Goal: Check status: Check status

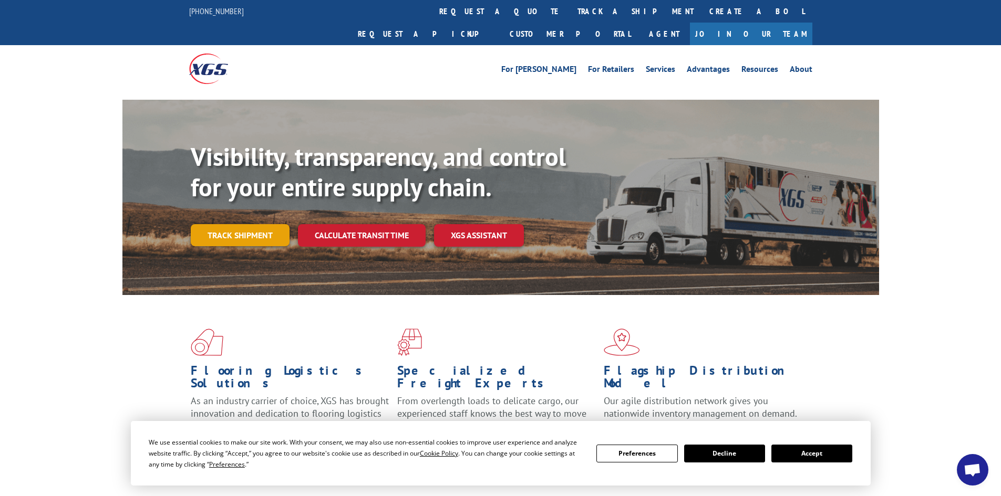
click at [241, 224] on link "Track shipment" at bounding box center [240, 235] width 99 height 22
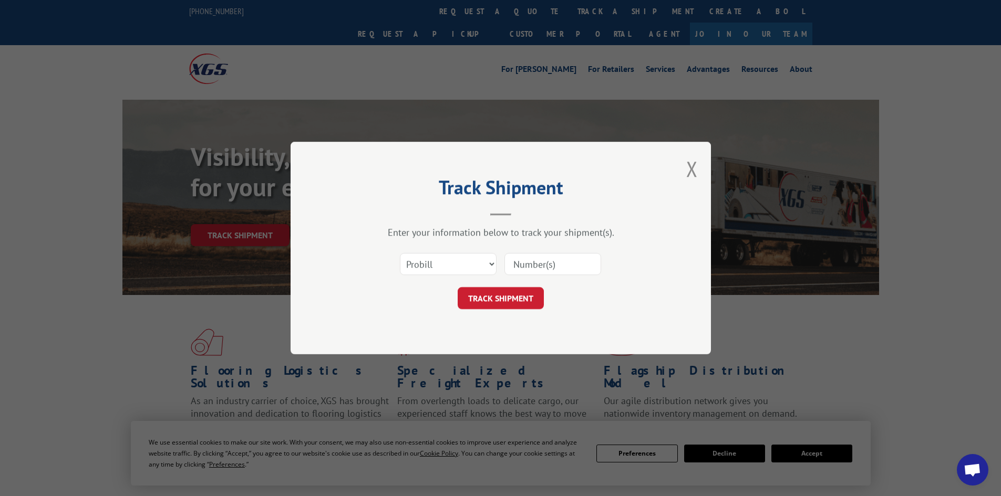
click at [542, 264] on input at bounding box center [552, 264] width 97 height 22
type input "5509692"
click at [494, 299] on button "TRACK SHIPMENT" at bounding box center [501, 298] width 86 height 22
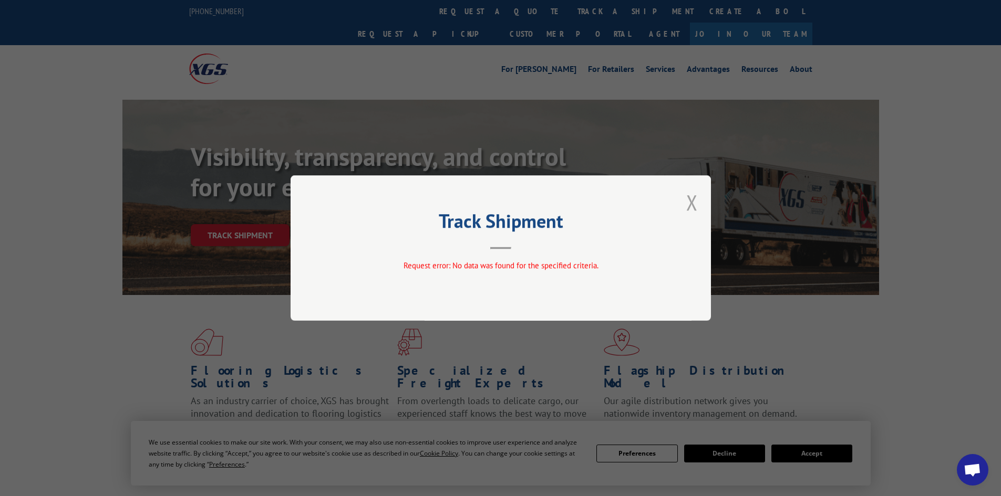
click at [689, 203] on button "Close modal" at bounding box center [692, 203] width 12 height 28
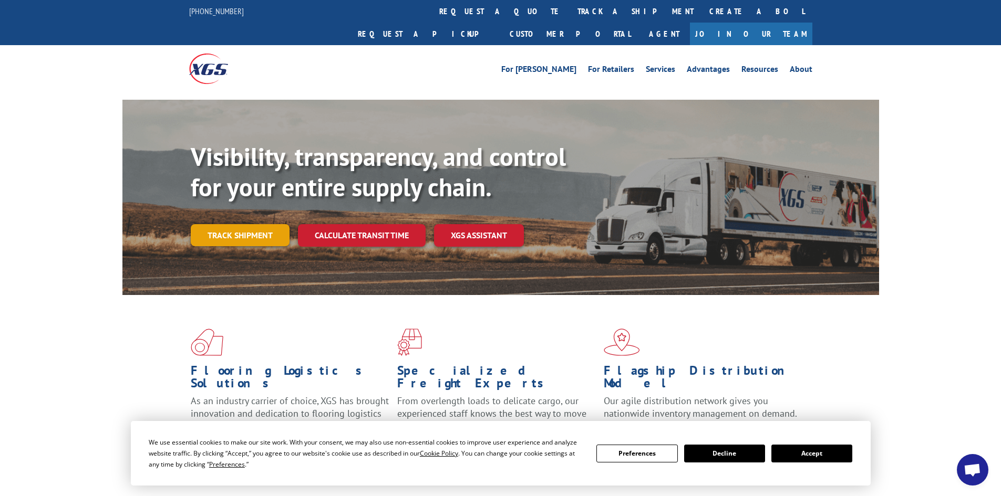
click at [240, 224] on link "Track shipment" at bounding box center [240, 235] width 99 height 22
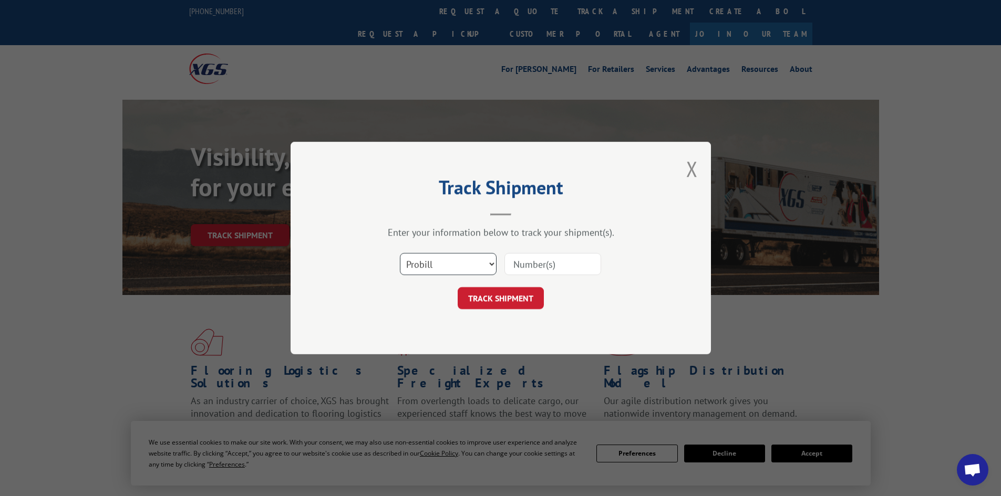
click at [491, 262] on select "Select category... Probill BOL PO" at bounding box center [448, 264] width 97 height 22
select select "bol"
click at [400, 253] on select "Select category... Probill BOL PO" at bounding box center [448, 264] width 97 height 22
click at [535, 265] on input at bounding box center [552, 264] width 97 height 22
type input "5509692"
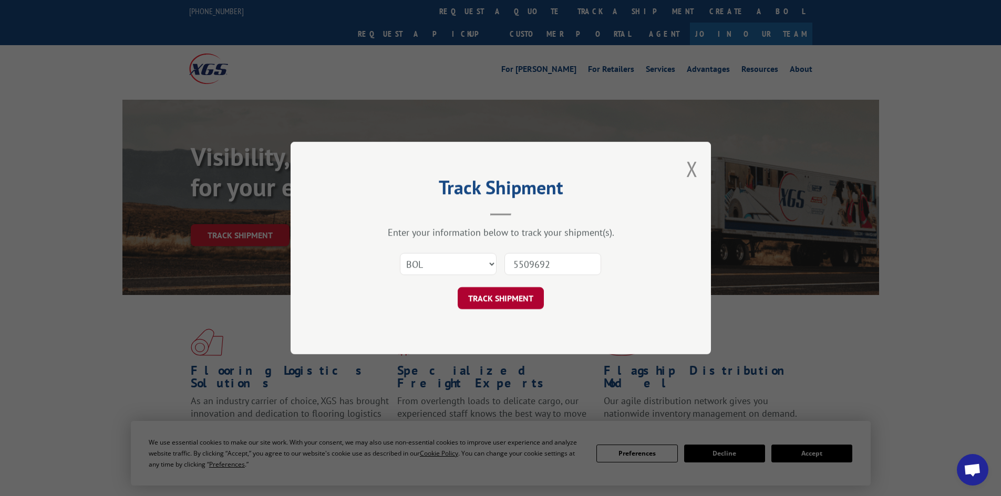
click at [522, 299] on button "TRACK SHIPMENT" at bounding box center [501, 298] width 86 height 22
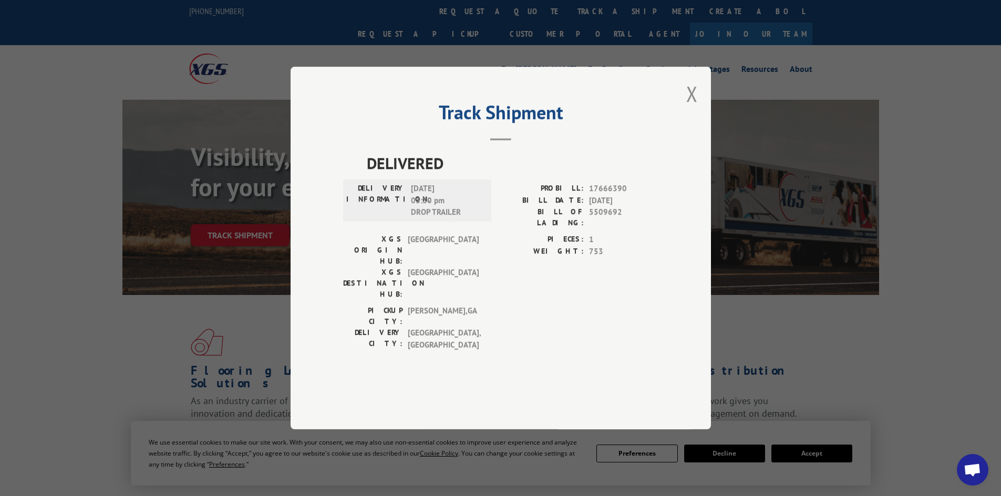
click at [530, 335] on div "DELIVERED DELIVERY INFORMATION: [DATE] 03:30 pm DROP TRAILER PROBILL: 17666390 …" at bounding box center [500, 267] width 315 height 233
click at [493, 346] on div "DELIVERED DELIVERY INFORMATION: [DATE] 03:30 pm DROP TRAILER PROBILL: 17666390 …" at bounding box center [500, 267] width 315 height 233
click at [511, 314] on div "PICKUP CITY: [GEOGRAPHIC_DATA] , [GEOGRAPHIC_DATA]: [GEOGRAPHIC_DATA] , [GEOGRA…" at bounding box center [500, 330] width 315 height 51
click at [557, 324] on div "PICKUP CITY: [GEOGRAPHIC_DATA] , [GEOGRAPHIC_DATA]: [GEOGRAPHIC_DATA] , [GEOGRA…" at bounding box center [500, 330] width 315 height 51
click at [511, 347] on div "DELIVERED DELIVERY INFORMATION: [DATE] 03:30 pm DROP TRAILER PROBILL: 17666390 …" at bounding box center [500, 267] width 315 height 233
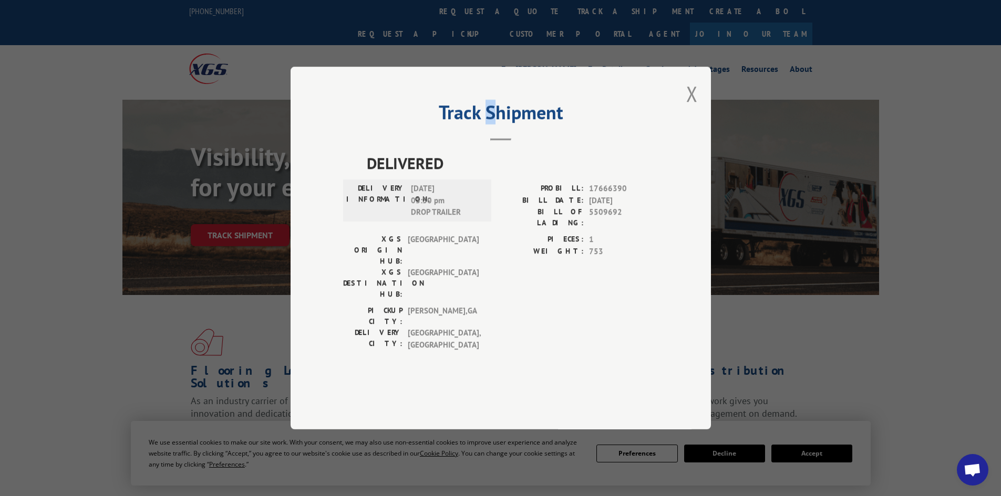
drag, startPoint x: 493, startPoint y: 109, endPoint x: 484, endPoint y: 89, distance: 21.4
click at [484, 89] on div "Track Shipment DELIVERED DELIVERY INFORMATION: [DATE] 03:30 pm DROP TRAILER PRO…" at bounding box center [500, 248] width 1001 height 496
click at [480, 327] on div "DELIVERY CITY: [GEOGRAPHIC_DATA] , [GEOGRAPHIC_DATA]" at bounding box center [414, 339] width 142 height 24
click at [456, 272] on span "[GEOGRAPHIC_DATA]" at bounding box center [443, 283] width 71 height 33
click at [546, 343] on div "DELIVERED DELIVERY INFORMATION: [DATE] 03:30 pm DROP TRAILER PROBILL: 17666390 …" at bounding box center [500, 267] width 315 height 233
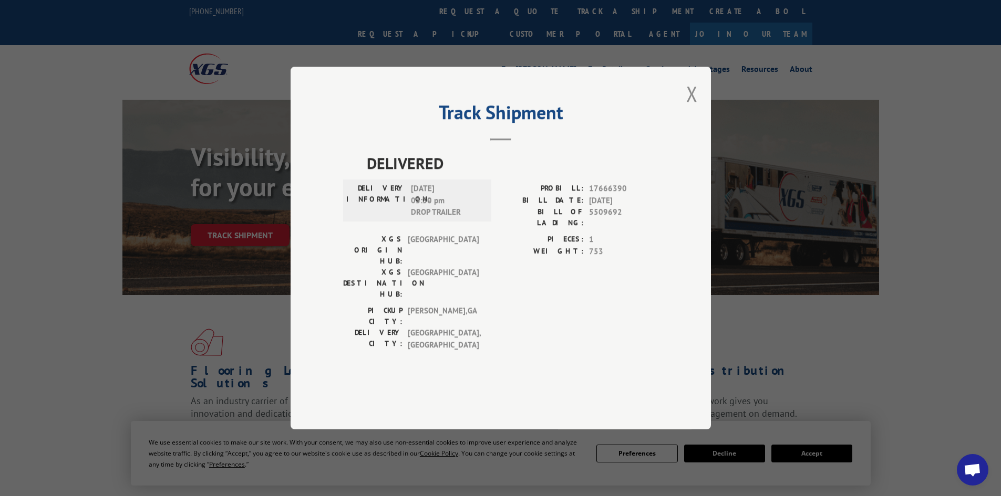
click at [516, 318] on div "PICKUP CITY: [GEOGRAPHIC_DATA] , [GEOGRAPHIC_DATA]: [GEOGRAPHIC_DATA] , [GEOGRA…" at bounding box center [500, 330] width 315 height 51
click at [692, 108] on button "Close modal" at bounding box center [692, 94] width 12 height 28
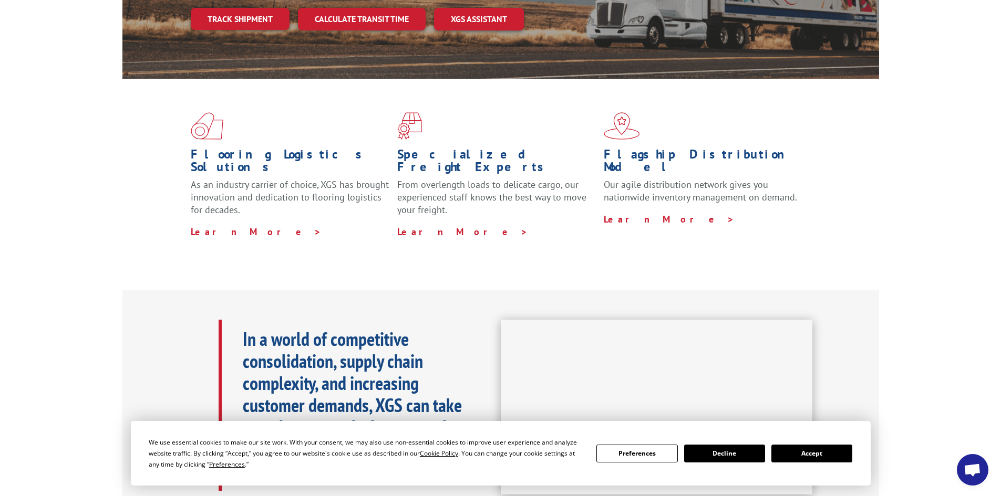
scroll to position [53, 0]
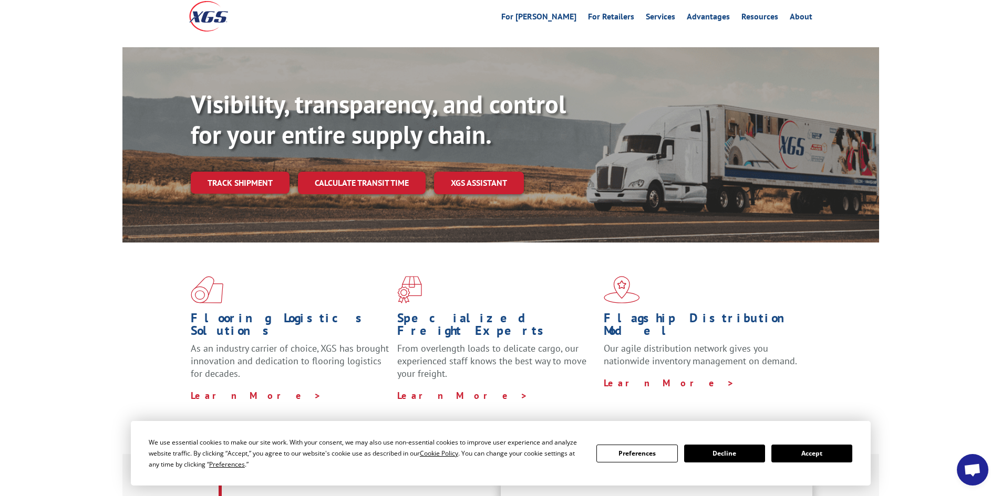
click at [239, 172] on link "Track shipment" at bounding box center [240, 183] width 99 height 22
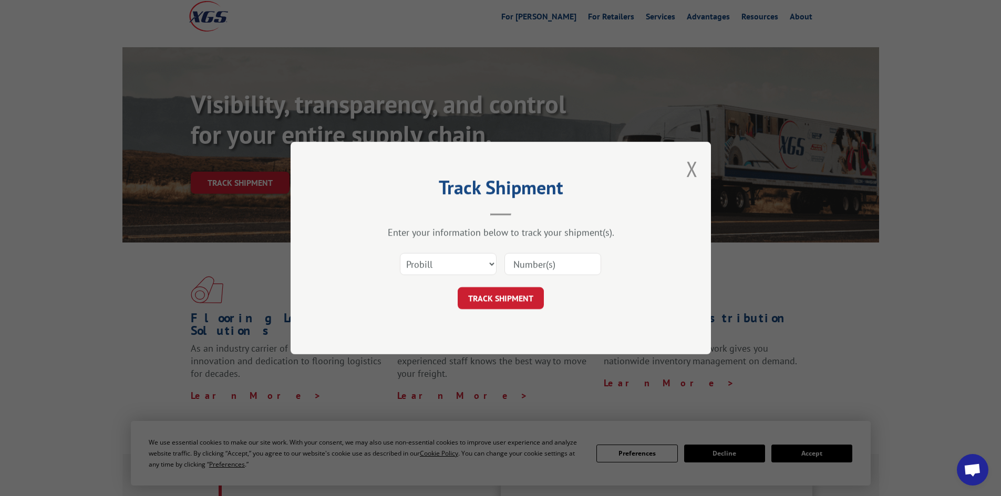
click at [561, 259] on input at bounding box center [552, 264] width 97 height 22
type input "5509692"
click at [509, 304] on button "TRACK SHIPMENT" at bounding box center [501, 298] width 86 height 22
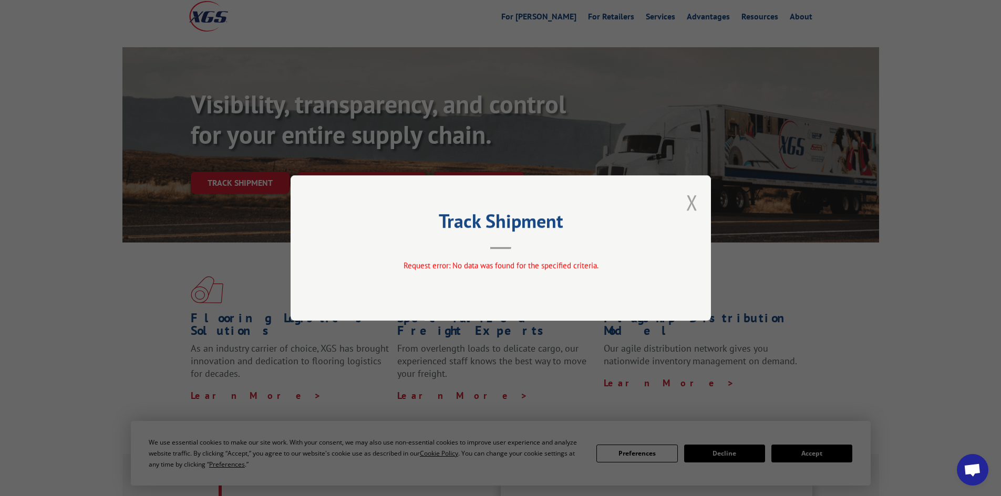
click at [688, 201] on button "Close modal" at bounding box center [692, 203] width 12 height 28
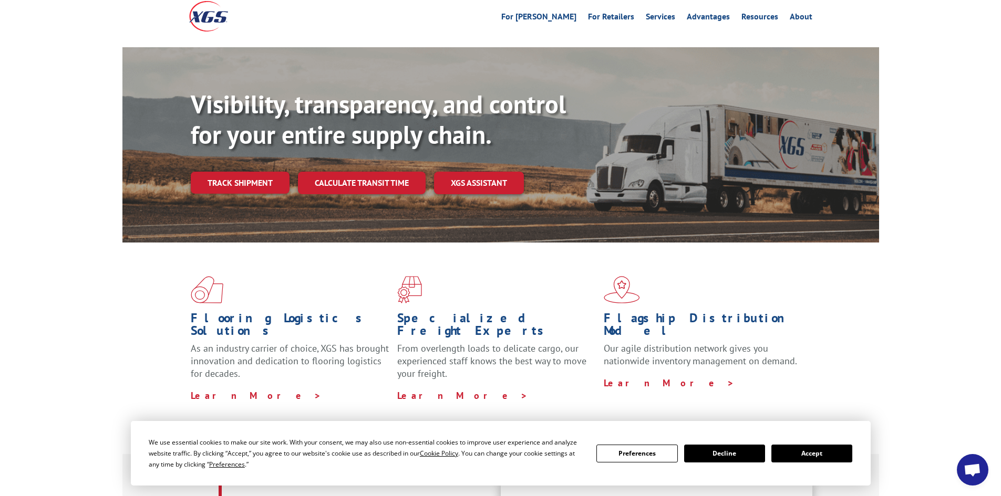
click at [255, 172] on link "Track shipment" at bounding box center [240, 183] width 99 height 22
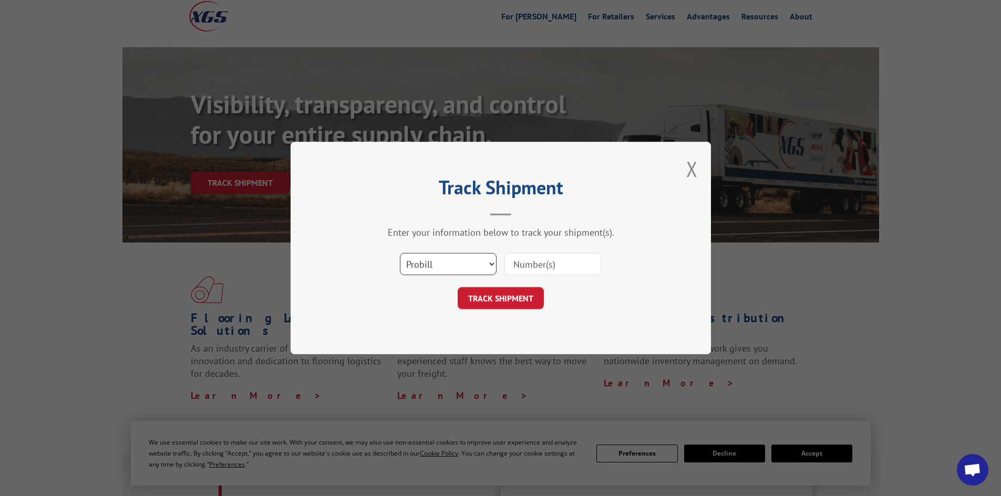
click at [492, 262] on select "Select category... Probill BOL PO" at bounding box center [448, 264] width 97 height 22
select select "bol"
click at [400, 253] on select "Select category... Probill BOL PO" at bounding box center [448, 264] width 97 height 22
click at [550, 267] on input at bounding box center [552, 264] width 97 height 22
type input "5509692"
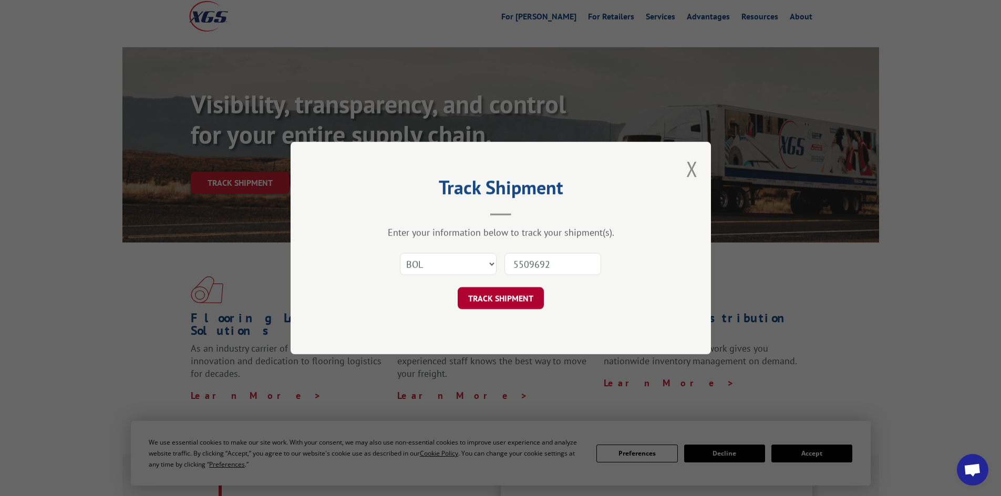
click at [498, 303] on button "TRACK SHIPMENT" at bounding box center [501, 298] width 86 height 22
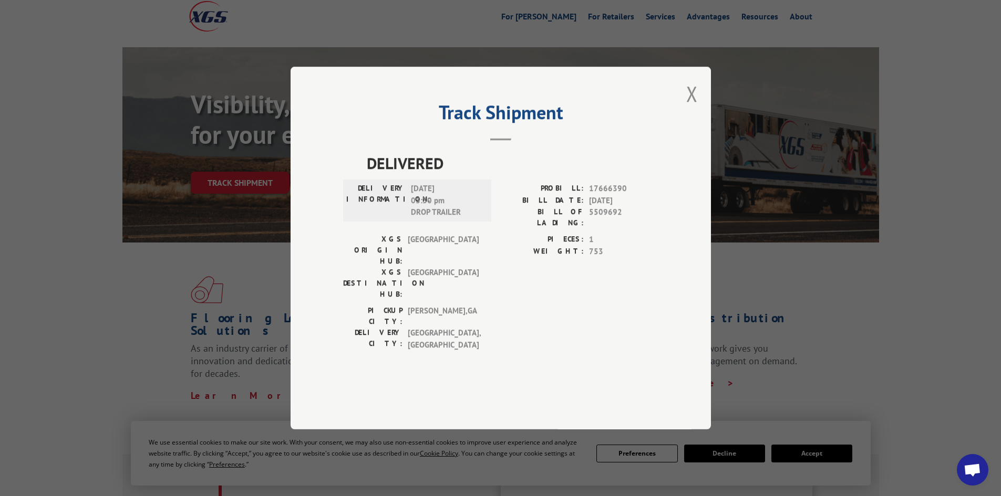
click at [494, 265] on div "XGS ORIGIN HUB: TUNNEL HILL XGS DESTINATION HUB: [GEOGRAPHIC_DATA] PIECES: 1 WE…" at bounding box center [500, 269] width 315 height 71
drag, startPoint x: 695, startPoint y: 127, endPoint x: 521, endPoint y: 147, distance: 175.1
click at [695, 108] on button "Close modal" at bounding box center [692, 94] width 12 height 28
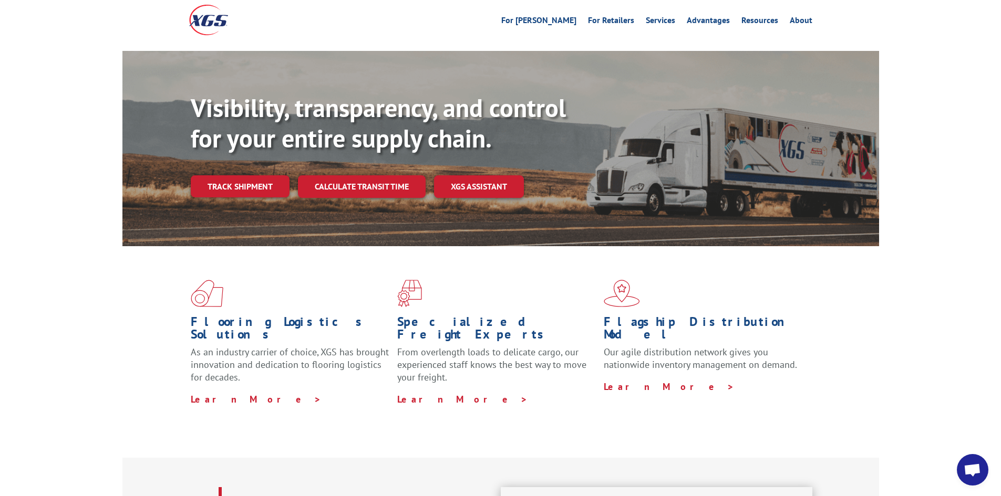
scroll to position [0, 0]
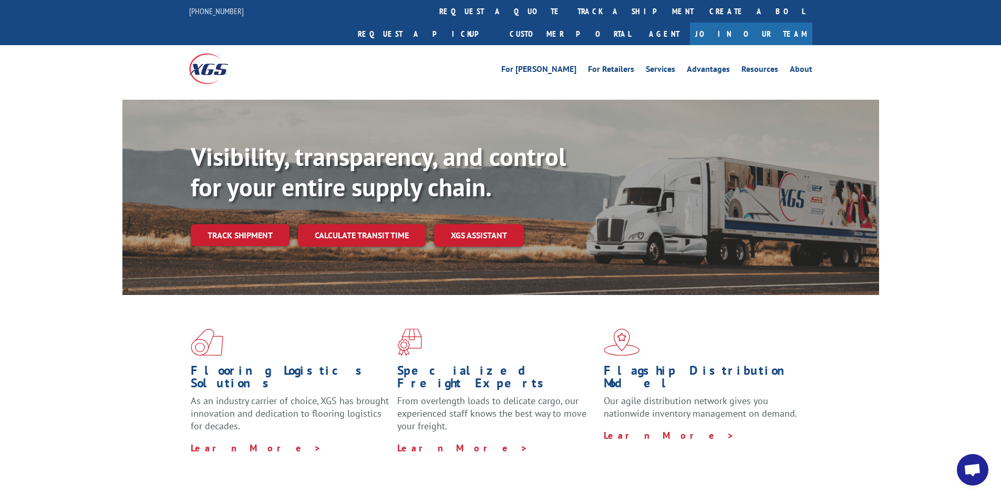
drag, startPoint x: 249, startPoint y: 248, endPoint x: 465, endPoint y: 86, distance: 270.3
click at [251, 246] on div "Visibility, transparency, and control for your entire supply chain. Track shipm…" at bounding box center [535, 215] width 688 height 147
click at [238, 224] on link "Track shipment" at bounding box center [240, 235] width 99 height 22
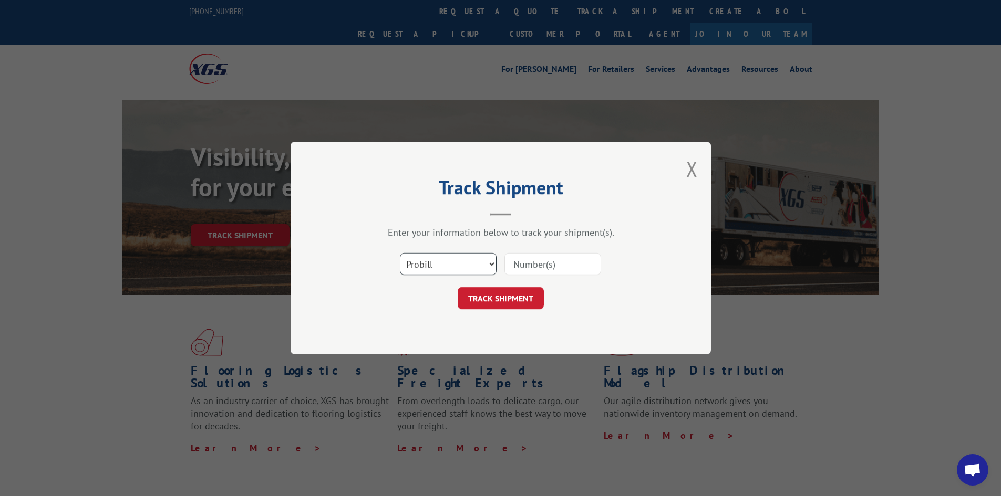
click at [493, 264] on select "Select category... Probill BOL PO" at bounding box center [448, 264] width 97 height 22
select select "bol"
click at [400, 253] on select "Select category... Probill BOL PO" at bounding box center [448, 264] width 97 height 22
click at [555, 267] on input at bounding box center [552, 264] width 97 height 22
type input "5509692"
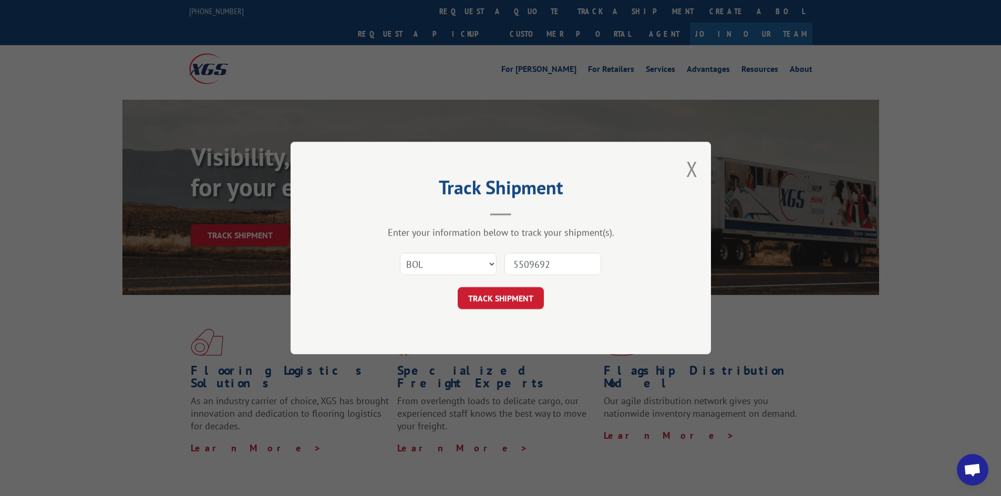
click button "TRACK SHIPMENT" at bounding box center [501, 298] width 86 height 22
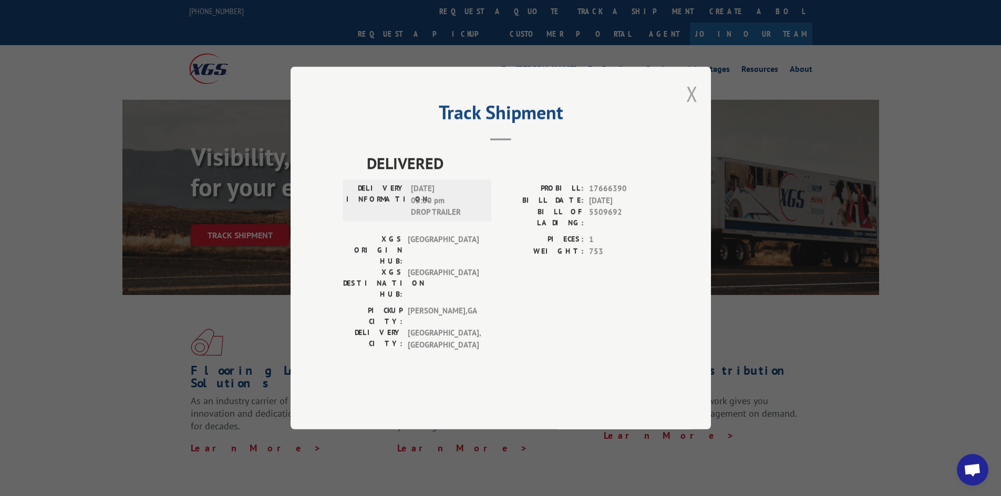
click at [691, 108] on button "Close modal" at bounding box center [692, 94] width 12 height 28
